Goal: Task Accomplishment & Management: Use online tool/utility

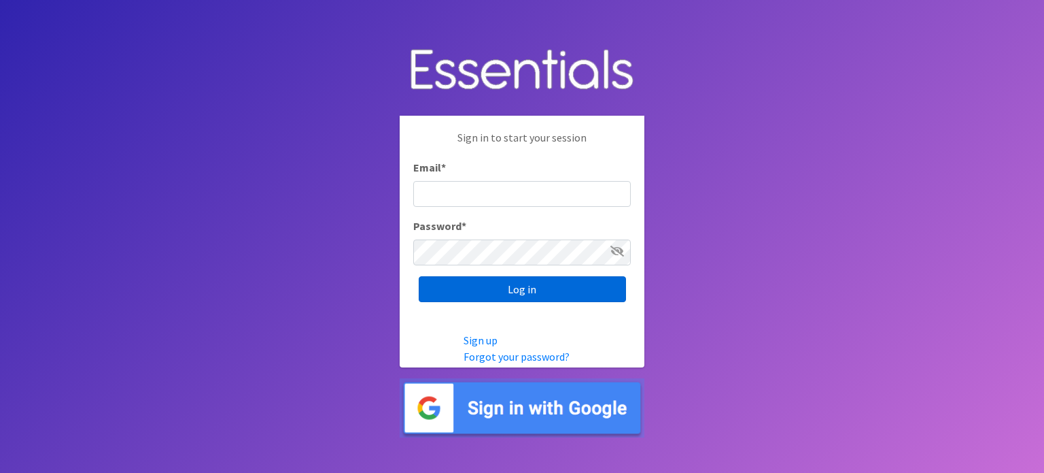
type input "[EMAIL_ADDRESS][DOMAIN_NAME]"
click at [531, 290] on input "Log in" at bounding box center [522, 289] width 207 height 26
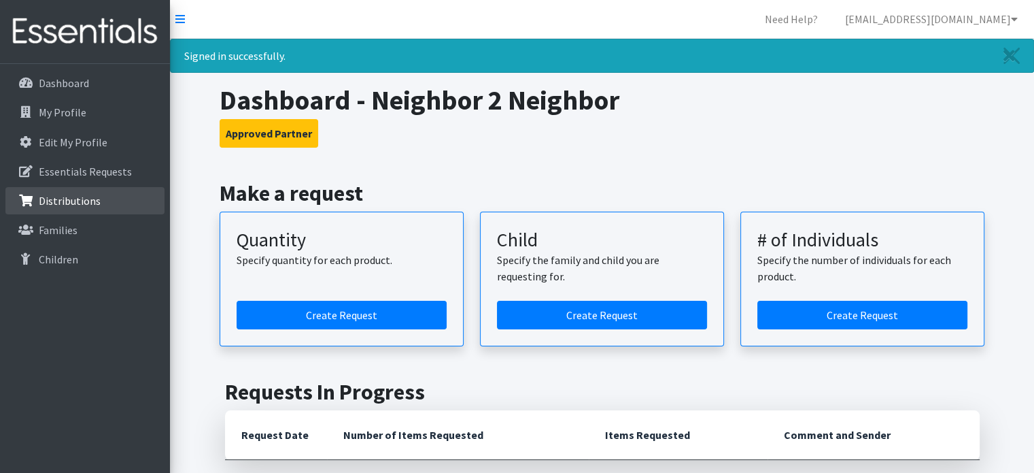
click at [63, 202] on p "Distributions" at bounding box center [70, 201] width 62 height 14
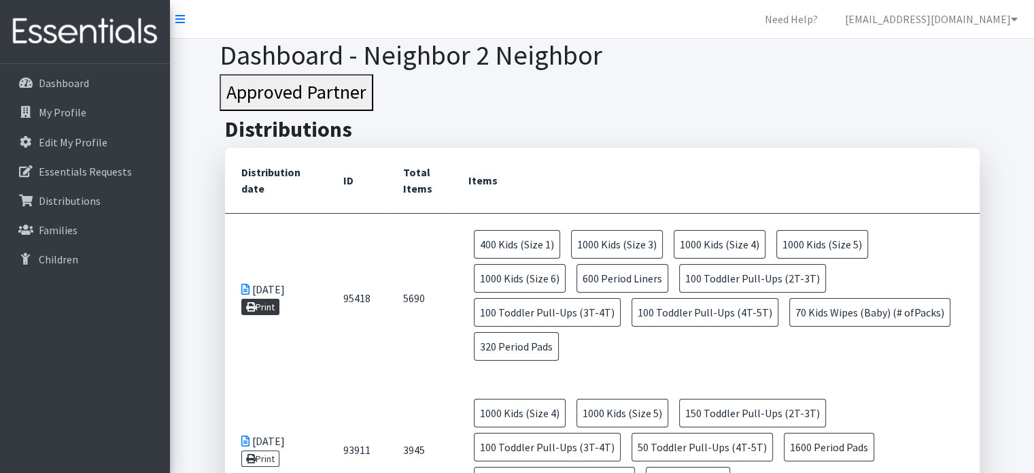
click at [263, 303] on link "Print" at bounding box center [260, 306] width 39 height 16
click at [968, 18] on link "[EMAIL_ADDRESS][DOMAIN_NAME]" at bounding box center [931, 18] width 194 height 27
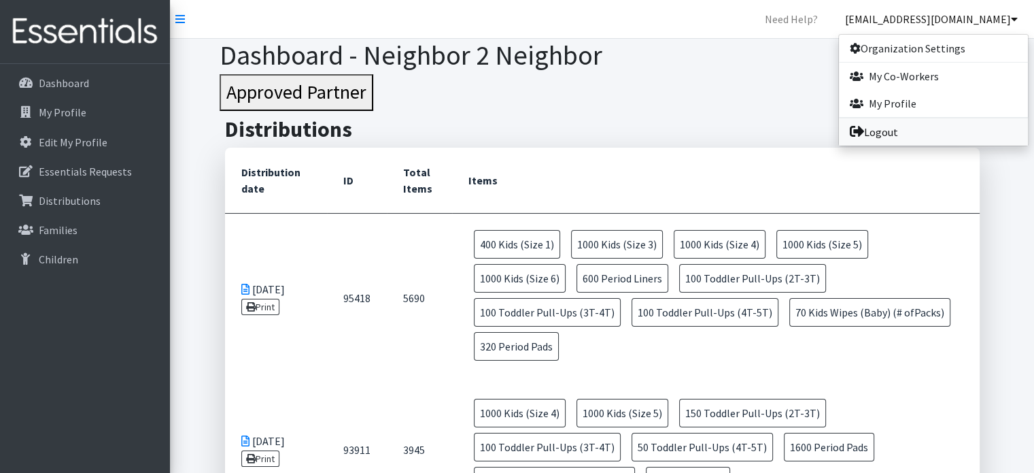
click at [923, 135] on link "Logout" at bounding box center [933, 131] width 189 height 27
